Goal: Check status: Check status

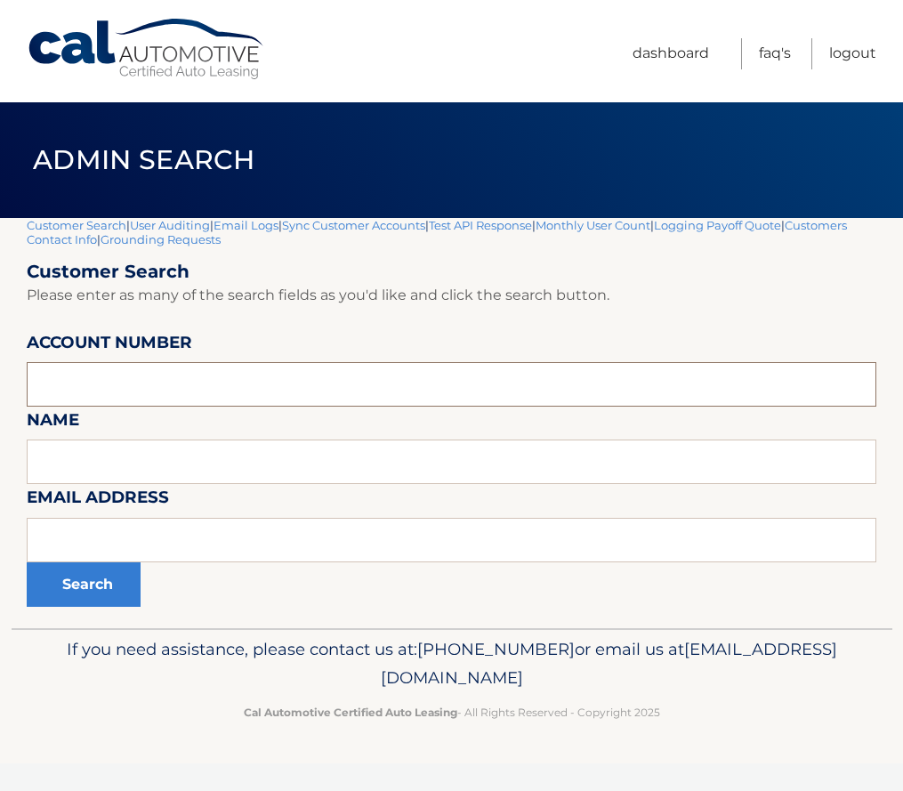
click at [95, 384] on input "text" at bounding box center [452, 384] width 850 height 44
paste input "44455532768"
type input "44455532768"
click at [81, 577] on button "Search" at bounding box center [84, 584] width 114 height 44
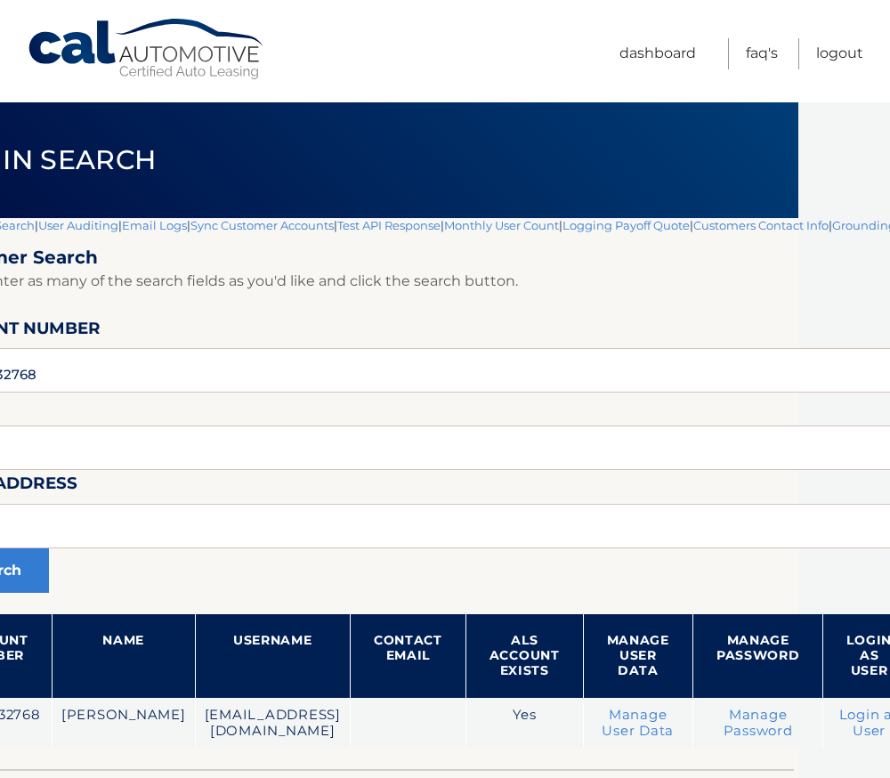
scroll to position [0, 113]
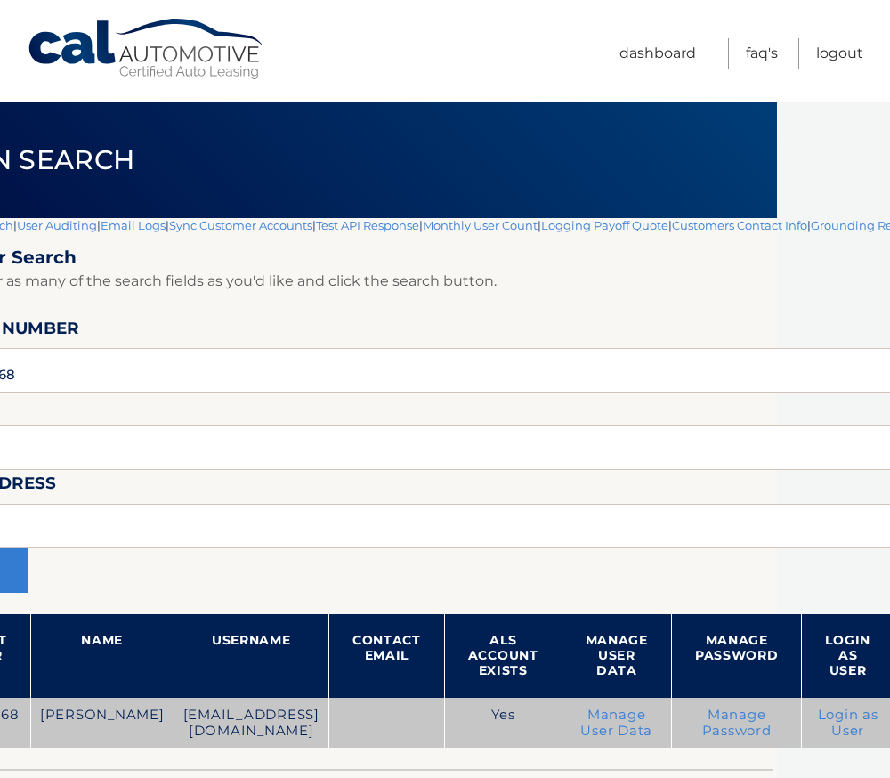
click at [873, 722] on link "Login as User" at bounding box center [848, 722] width 61 height 32
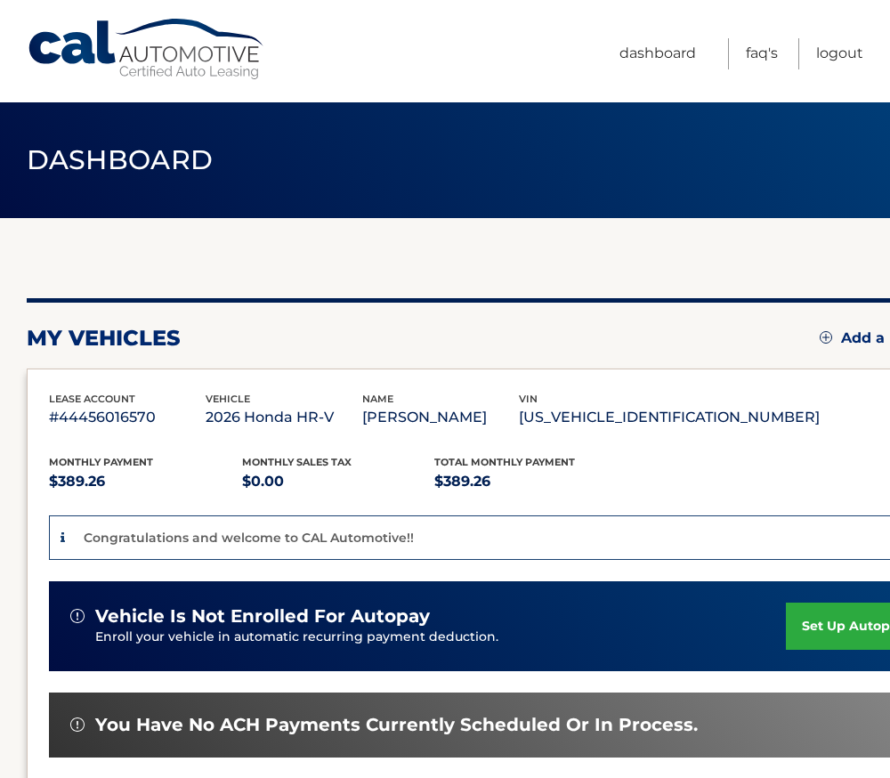
drag, startPoint x: 518, startPoint y: 418, endPoint x: 628, endPoint y: 426, distance: 110.6
click at [628, 426] on div "lease account #44456016570 vehicle 2026 Honda HR-V name CHRISTINE CALDERONE vin…" at bounding box center [434, 411] width 771 height 40
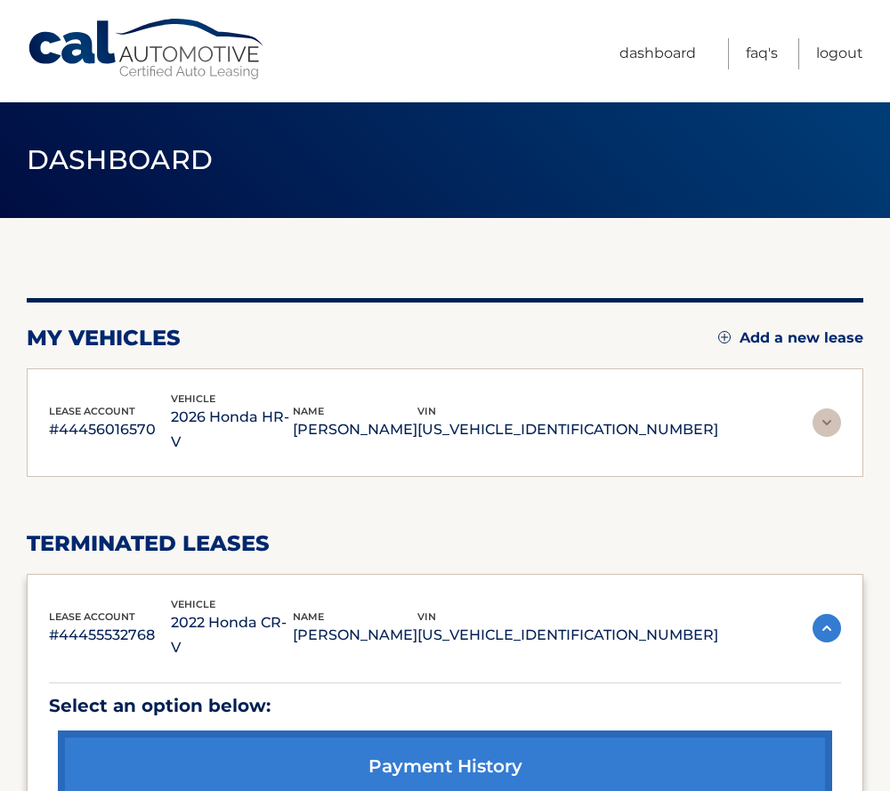
drag, startPoint x: 628, startPoint y: 426, endPoint x: 611, endPoint y: 422, distance: 17.5
click at [611, 422] on p "[US_VEHICLE_IDENTIFICATION_NUMBER]" at bounding box center [567, 429] width 301 height 25
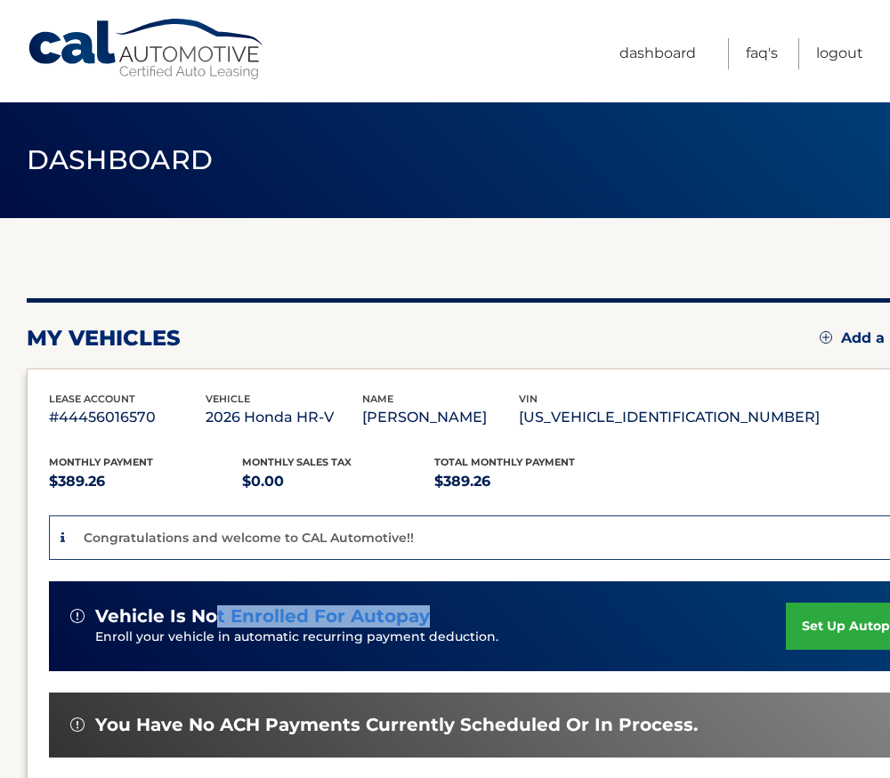
drag, startPoint x: 430, startPoint y: 619, endPoint x: 214, endPoint y: 613, distance: 215.4
click at [214, 613] on div "vehicle is not enrolled for autopay" at bounding box center [427, 616] width 715 height 22
click at [659, 60] on link "Dashboard" at bounding box center [657, 53] width 77 height 31
click at [659, 52] on link "Dashboard" at bounding box center [657, 53] width 77 height 31
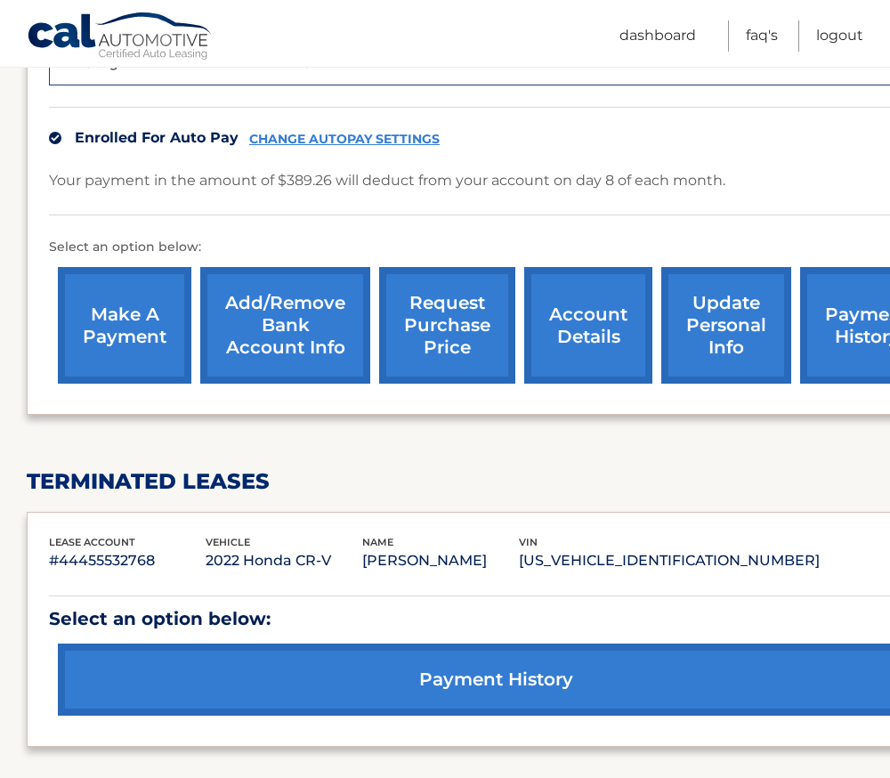
scroll to position [534, 0]
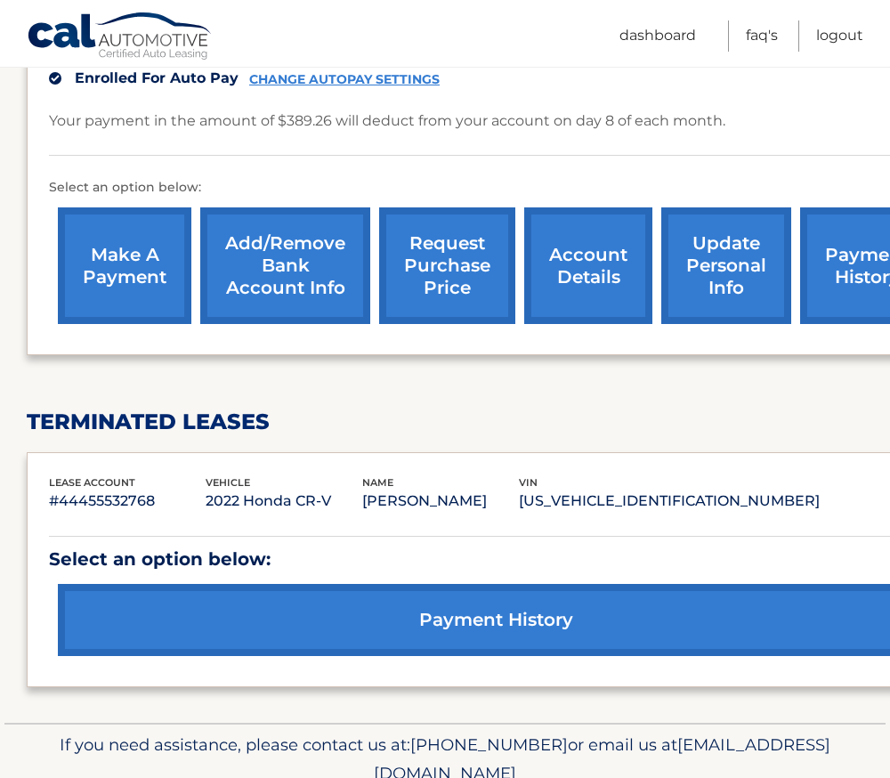
click at [567, 265] on link "account details" at bounding box center [588, 265] width 128 height 117
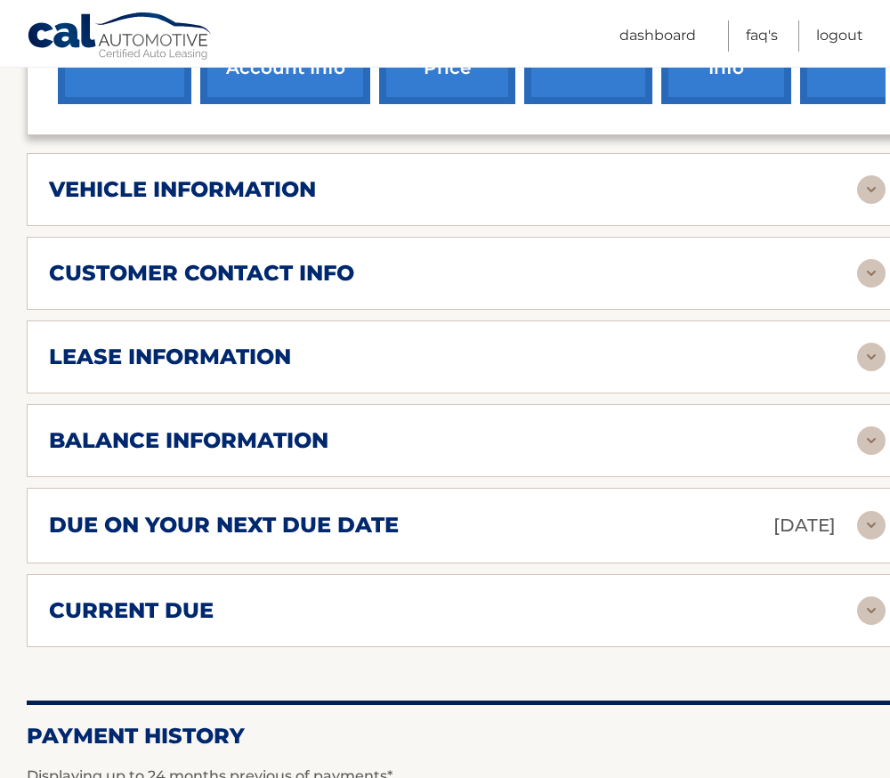
scroll to position [712, 0]
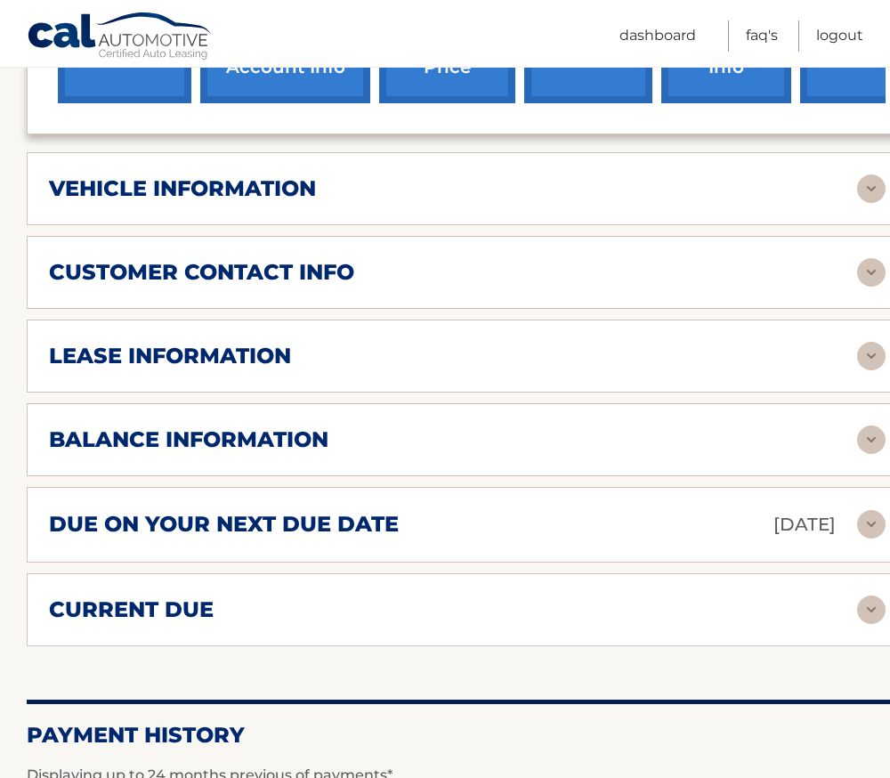
click at [274, 598] on div "current due" at bounding box center [453, 609] width 808 height 27
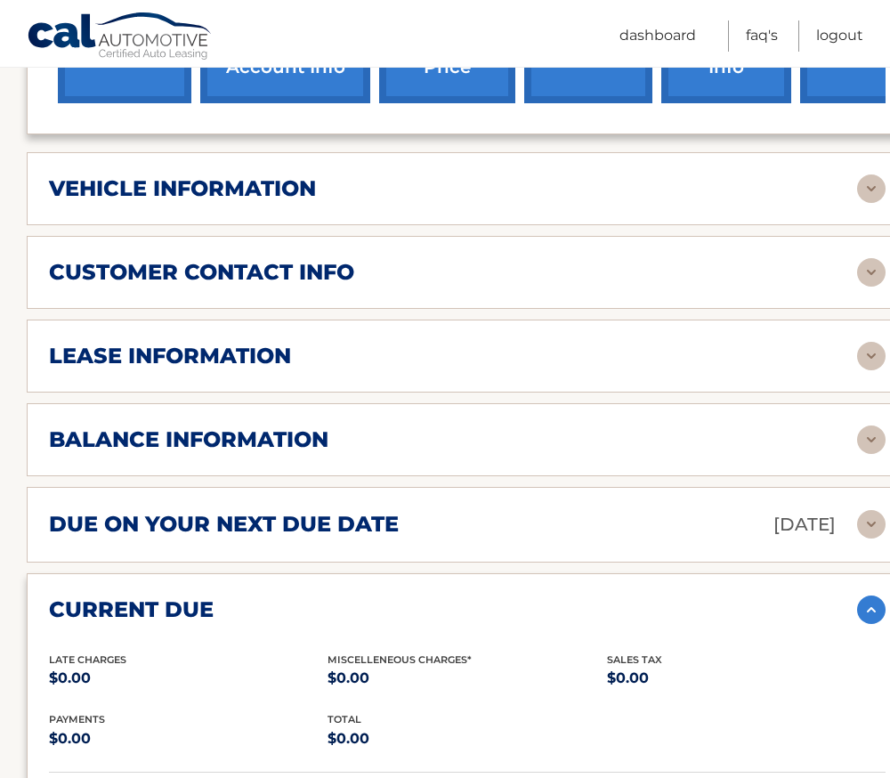
click at [295, 524] on h2 "due on your next due date" at bounding box center [224, 524] width 350 height 27
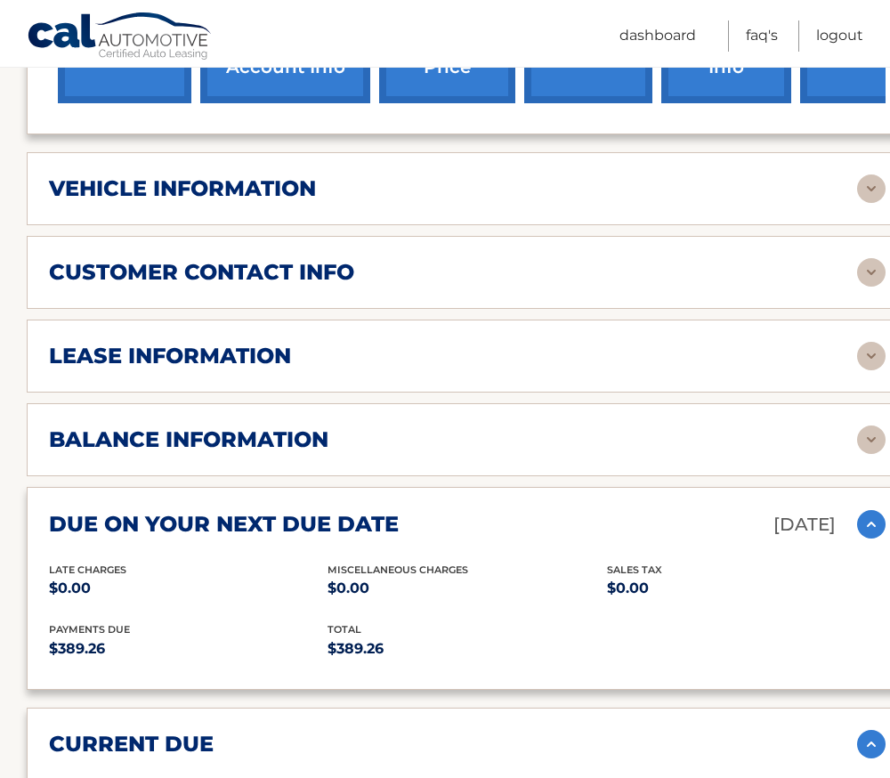
click at [300, 447] on h2 "balance information" at bounding box center [188, 439] width 279 height 27
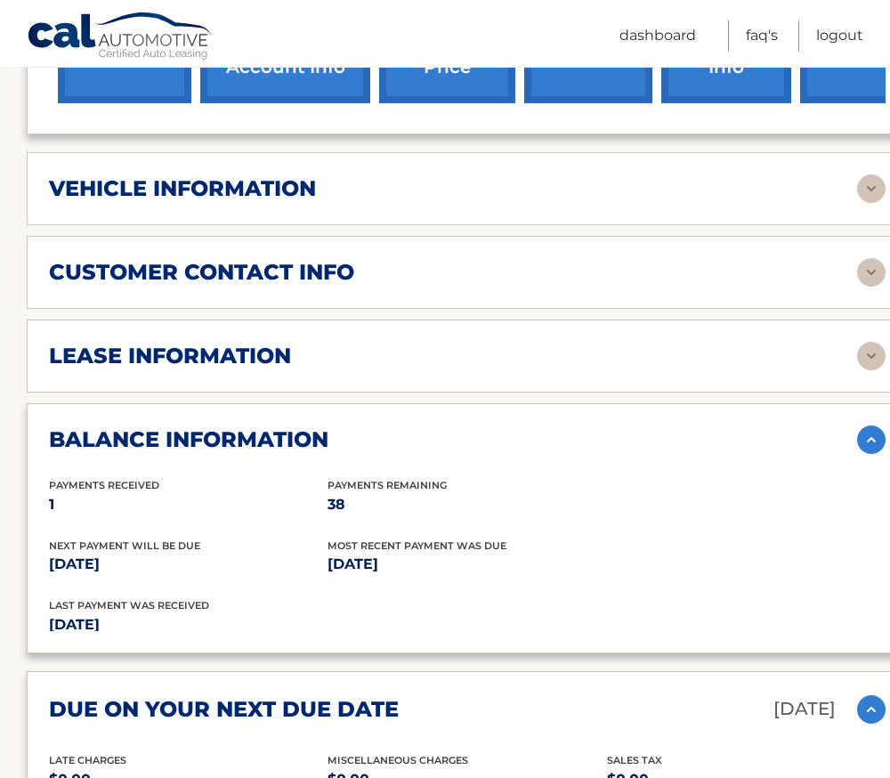
click at [313, 361] on div "lease information" at bounding box center [453, 356] width 808 height 27
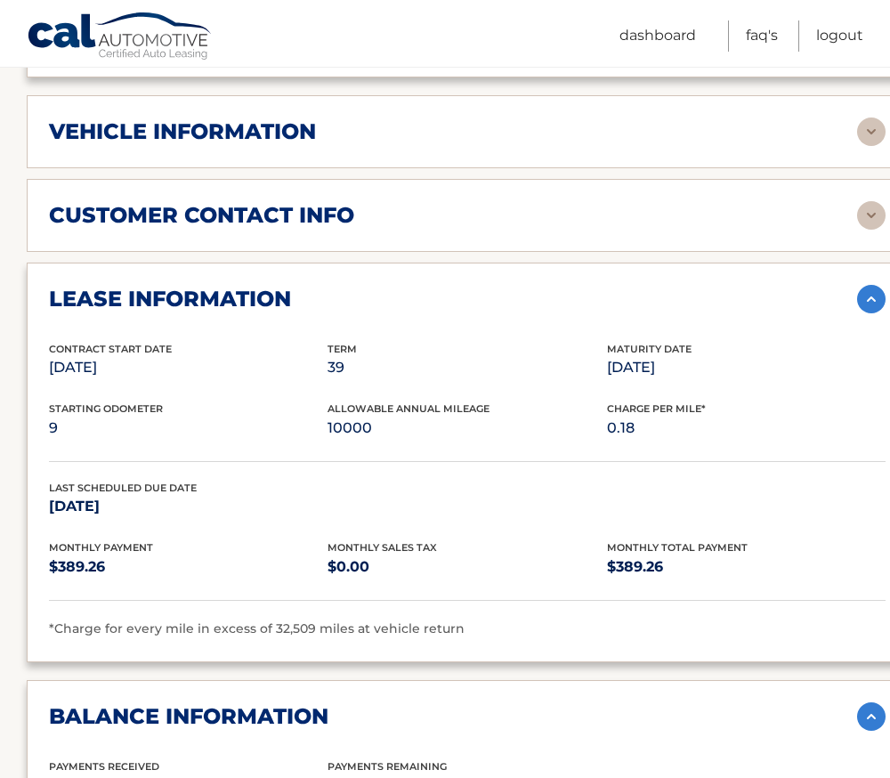
scroll to position [801, 0]
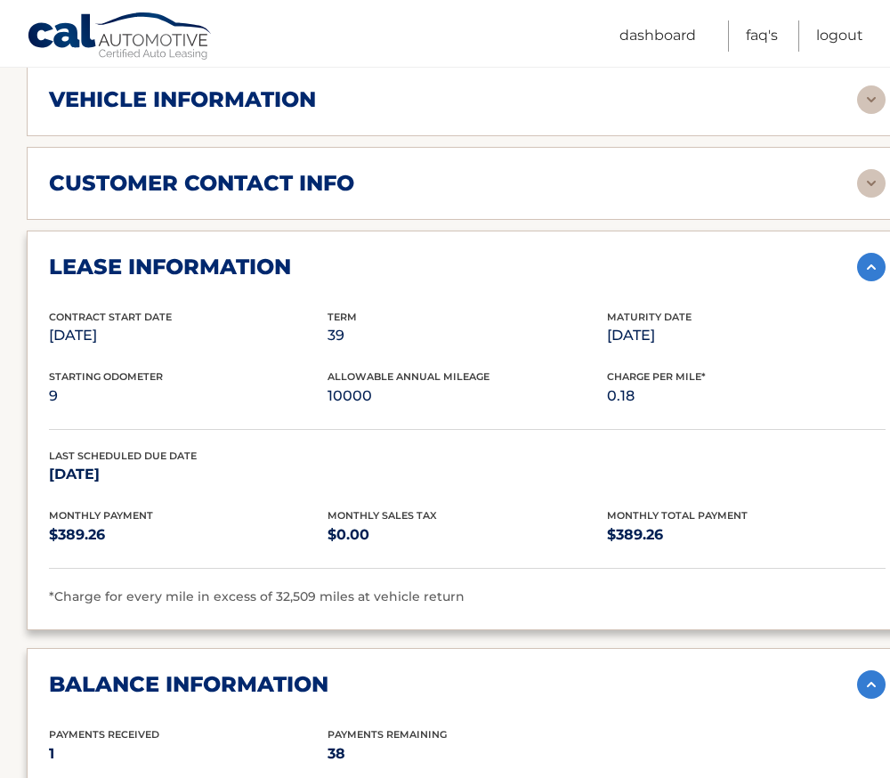
click at [279, 109] on h2 "vehicle information" at bounding box center [182, 99] width 267 height 27
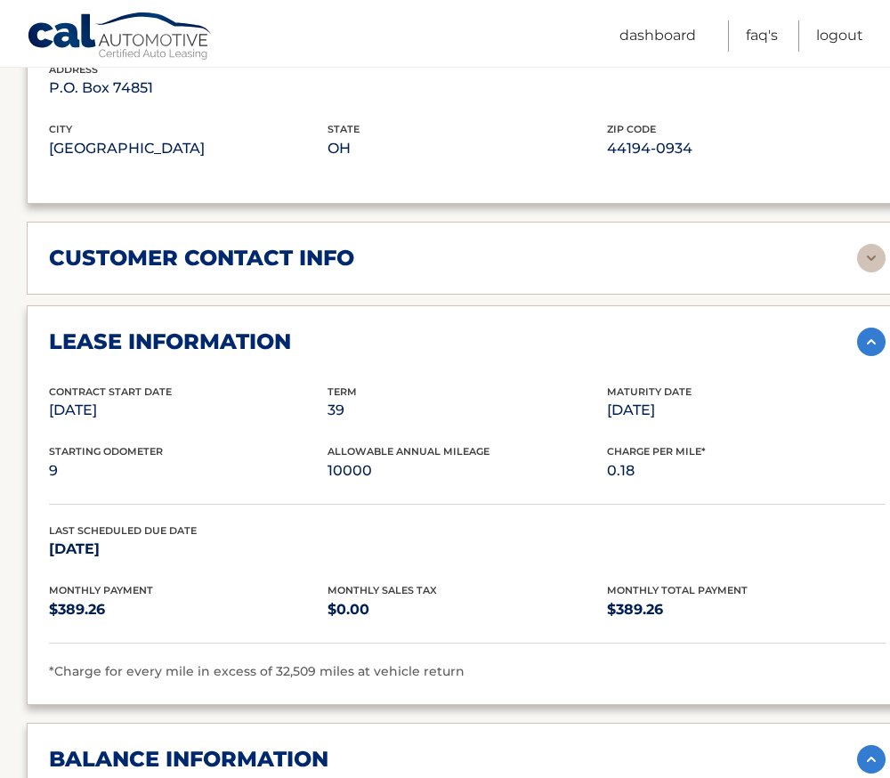
scroll to position [1157, 0]
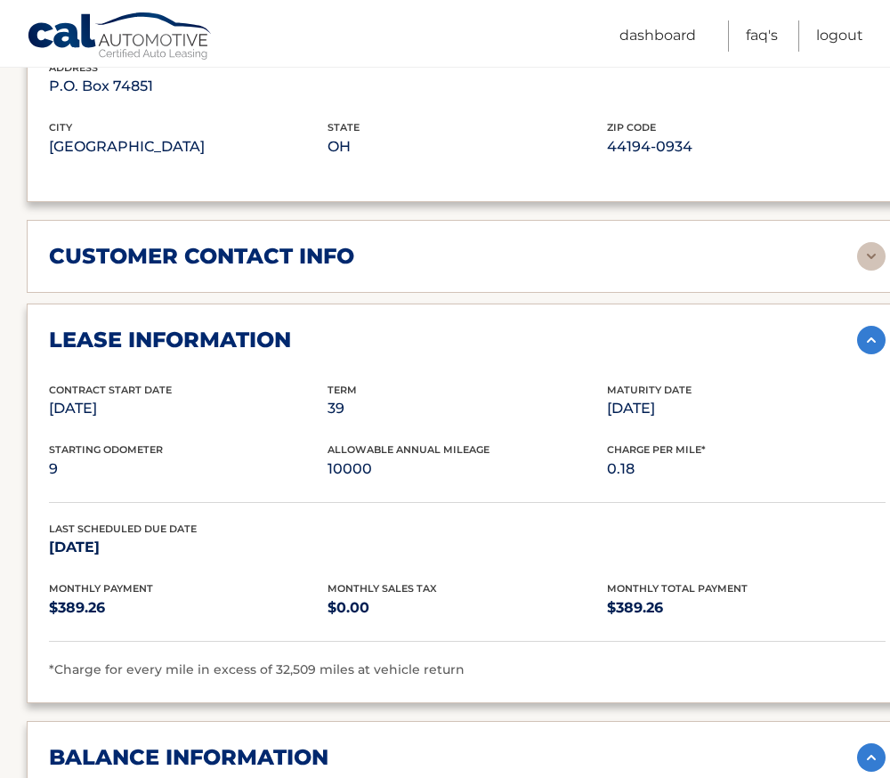
click at [318, 248] on h2 "customer contact info" at bounding box center [201, 256] width 305 height 27
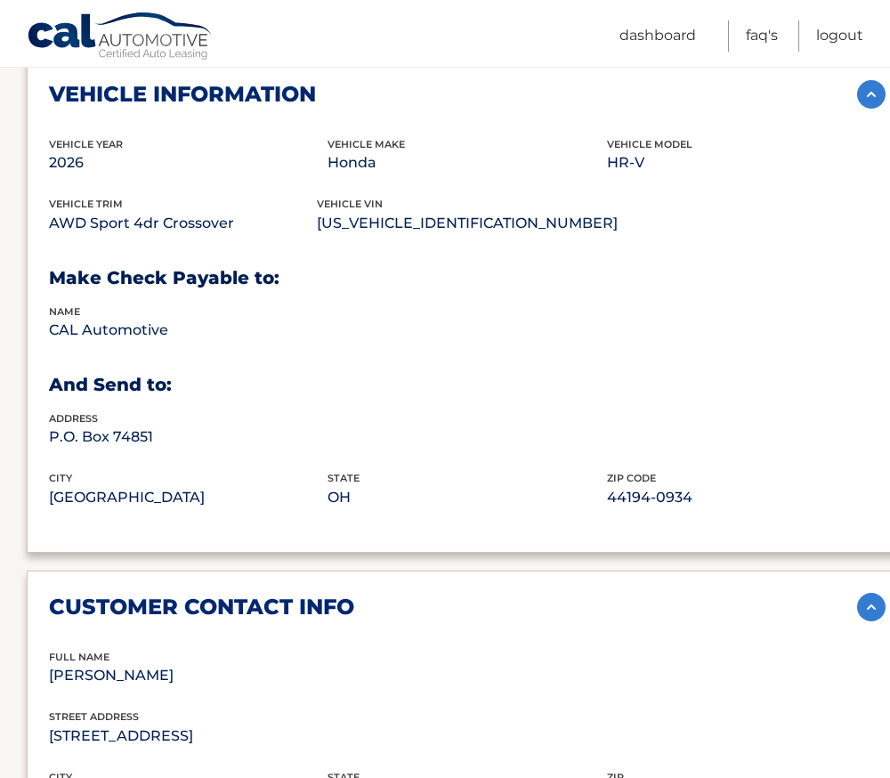
scroll to position [534, 0]
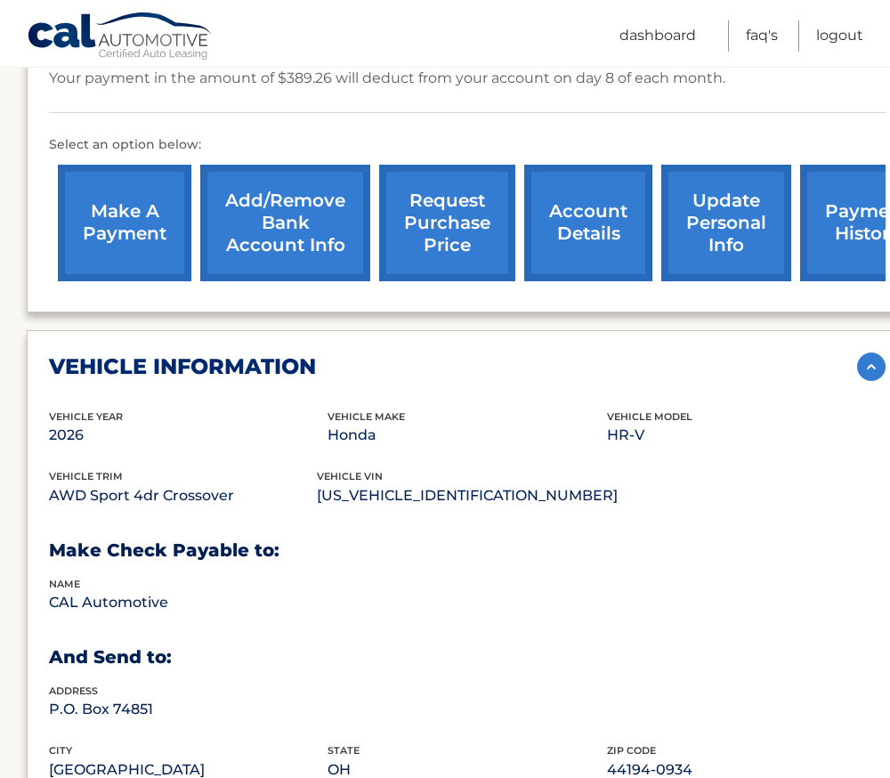
click at [222, 361] on h2 "vehicle information" at bounding box center [182, 366] width 267 height 27
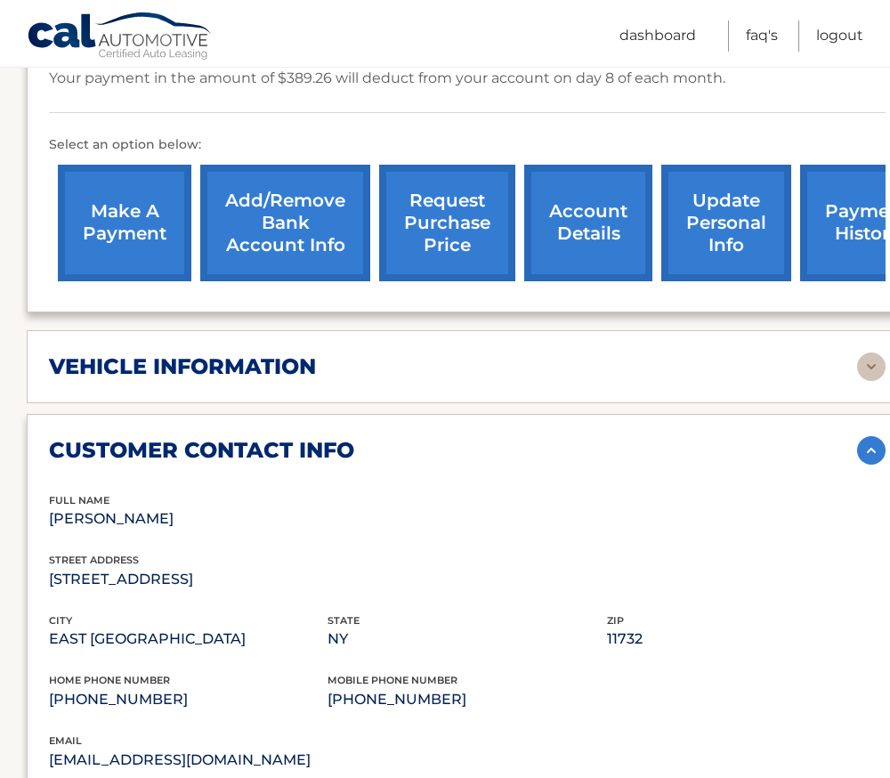
click at [246, 451] on h2 "customer contact info" at bounding box center [201, 450] width 305 height 27
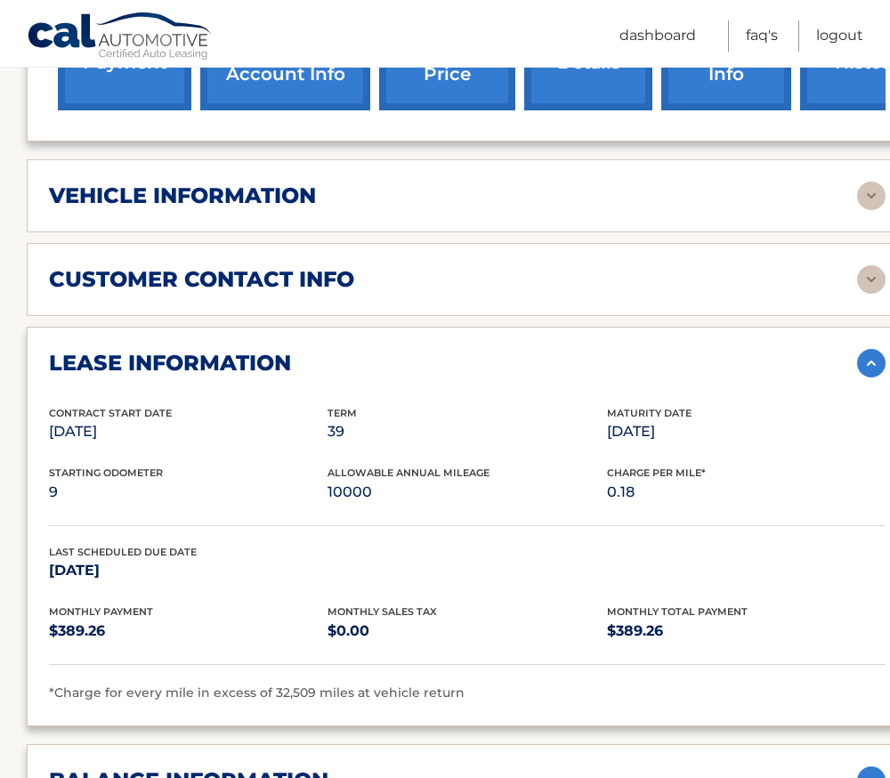
scroll to position [712, 0]
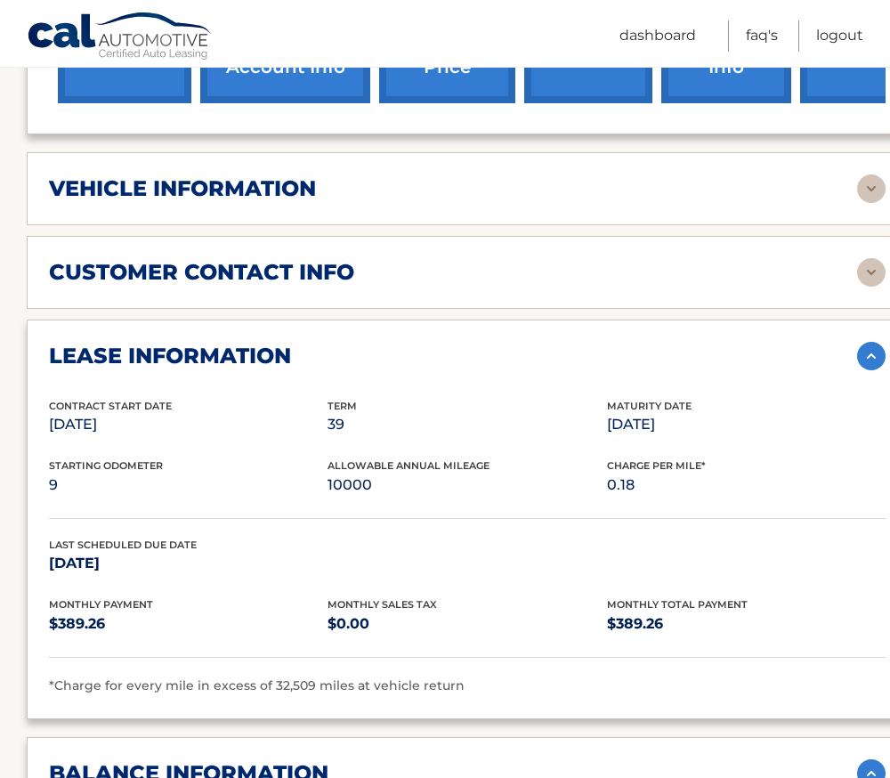
click at [220, 351] on h2 "lease information" at bounding box center [170, 356] width 242 height 27
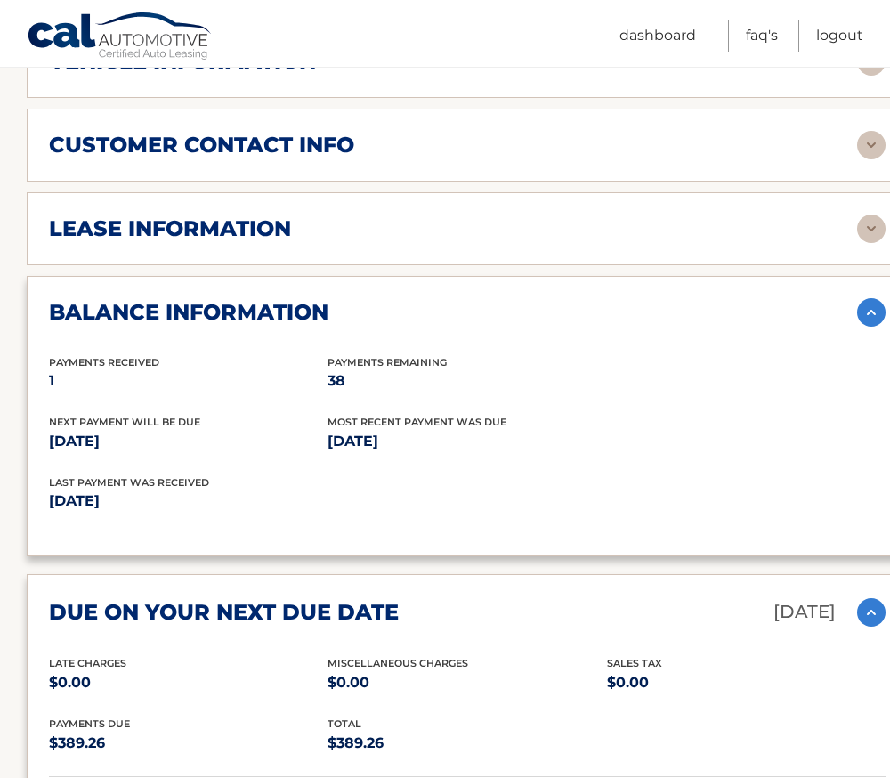
scroll to position [890, 0]
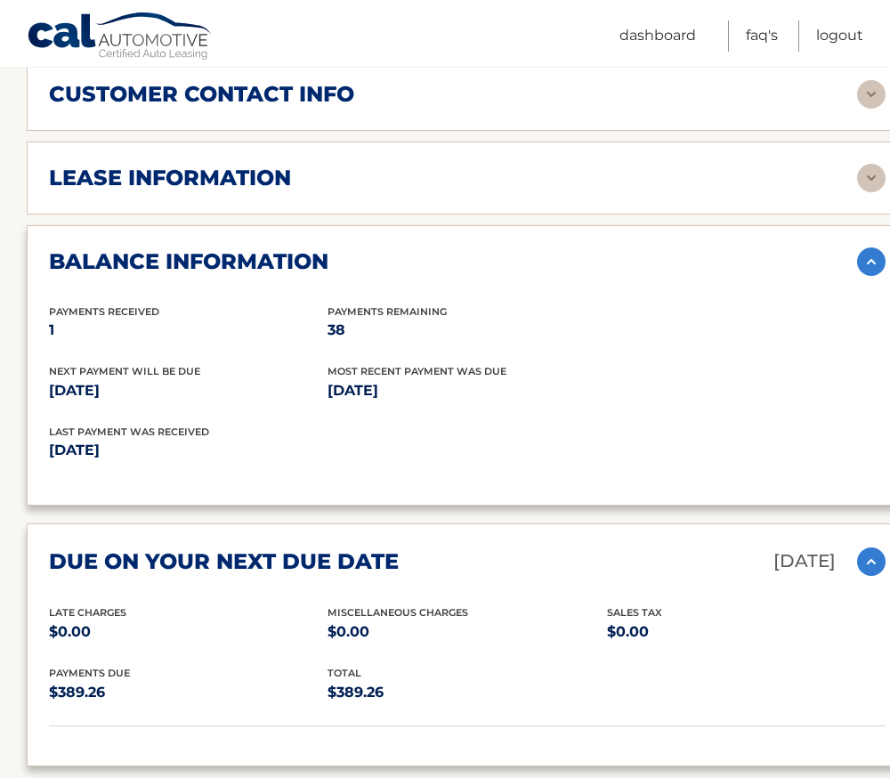
click at [255, 259] on h2 "balance information" at bounding box center [188, 261] width 279 height 27
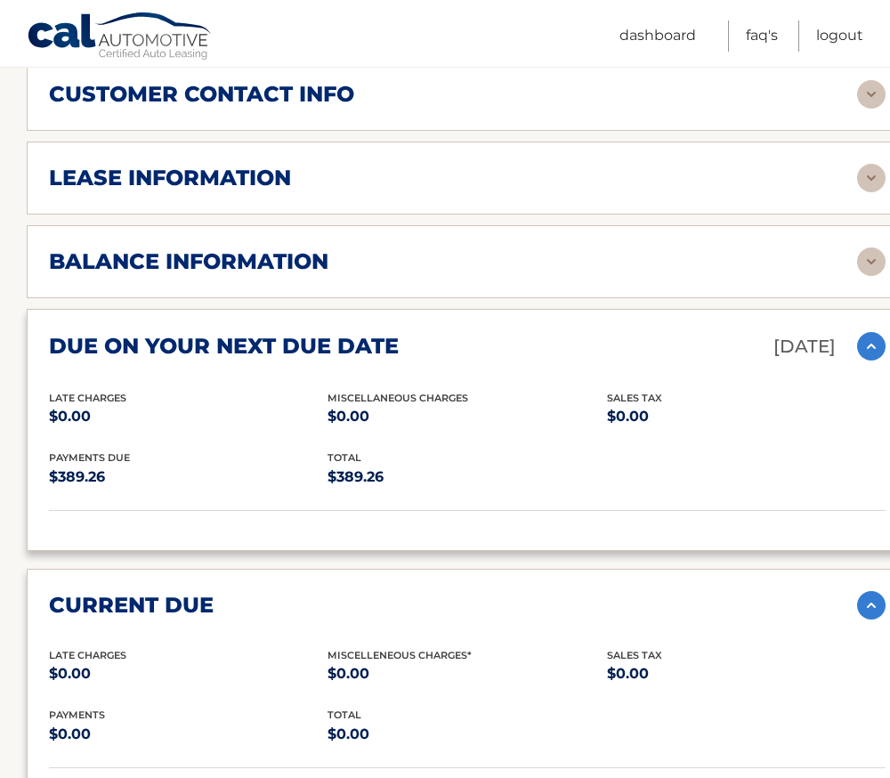
click at [328, 359] on h2 "due on your next due date" at bounding box center [224, 346] width 350 height 27
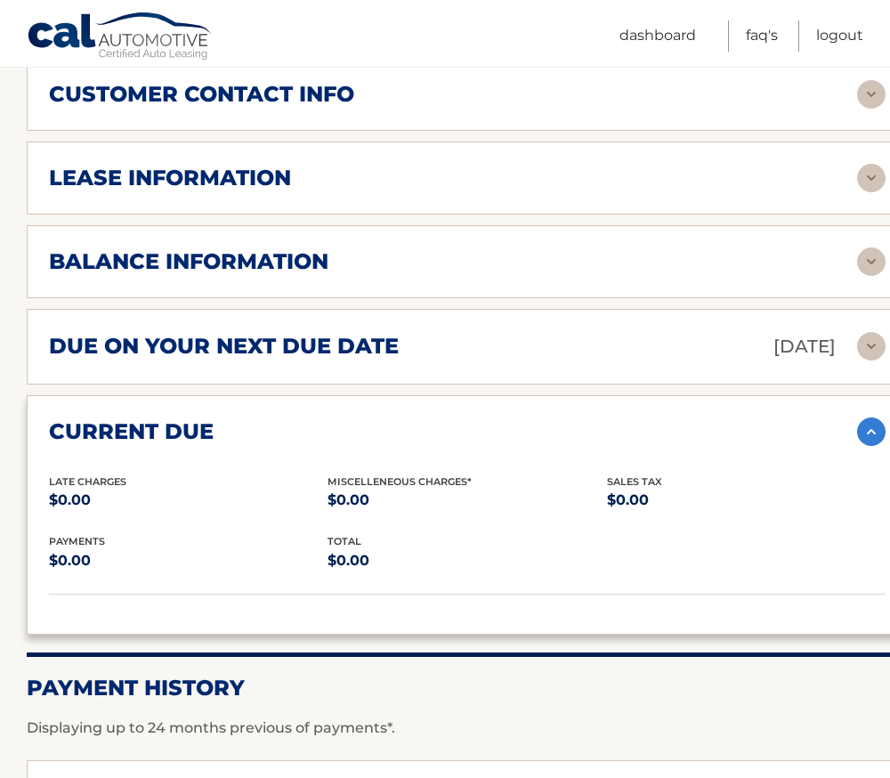
click at [189, 426] on h2 "current due" at bounding box center [131, 431] width 165 height 27
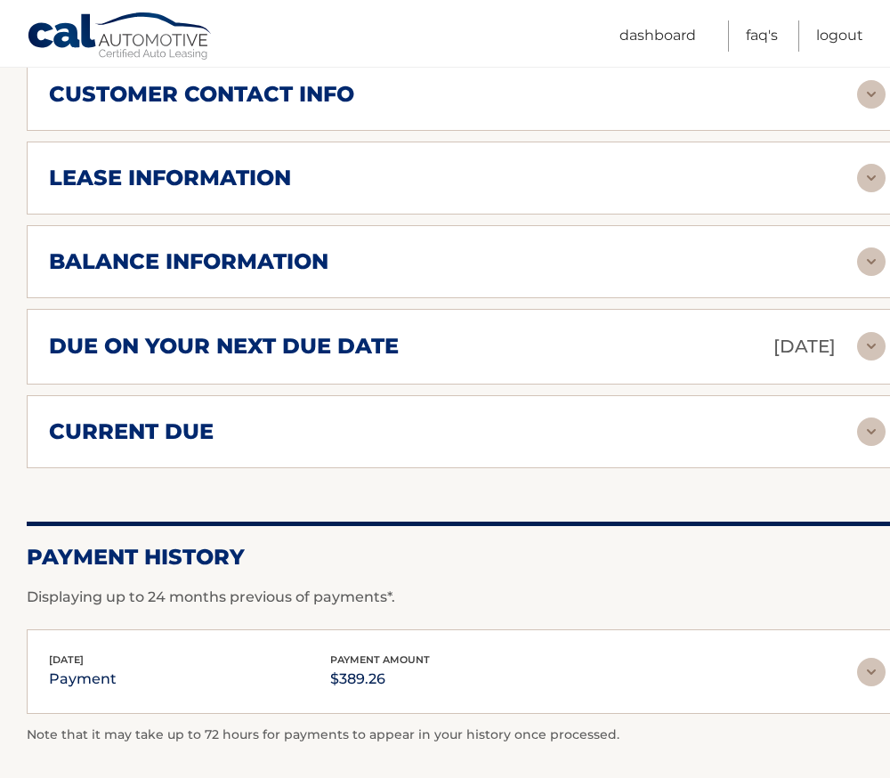
click at [264, 553] on h2 "Payment History" at bounding box center [467, 557] width 881 height 27
click at [154, 548] on h2 "Payment History" at bounding box center [467, 557] width 881 height 27
drag, startPoint x: 245, startPoint y: 558, endPoint x: 98, endPoint y: 560, distance: 146.8
click at [98, 560] on h2 "Payment History" at bounding box center [467, 557] width 881 height 27
